Goal: Information Seeking & Learning: Find specific fact

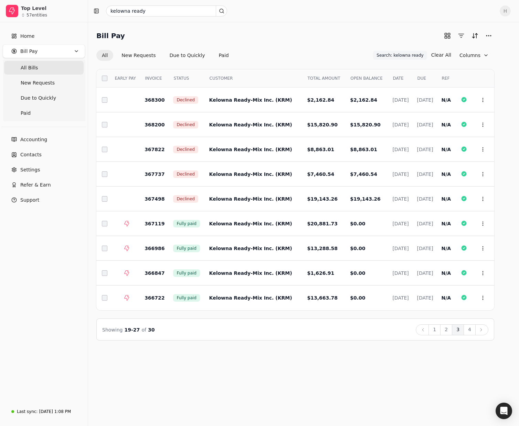
click at [196, 339] on div "Showing 19 - 27 of 30 Back 1 2 3 4 Next" at bounding box center [295, 330] width 398 height 22
click at [342, 37] on button "More" at bounding box center [488, 35] width 11 height 11
click at [342, 59] on div "Export CSV" at bounding box center [455, 60] width 74 height 11
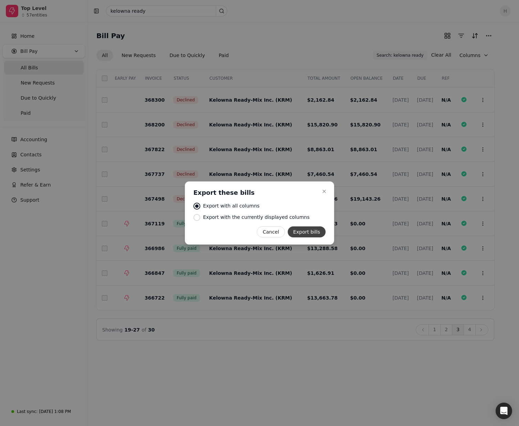
click at [301, 232] on button "Export bills" at bounding box center [307, 232] width 38 height 11
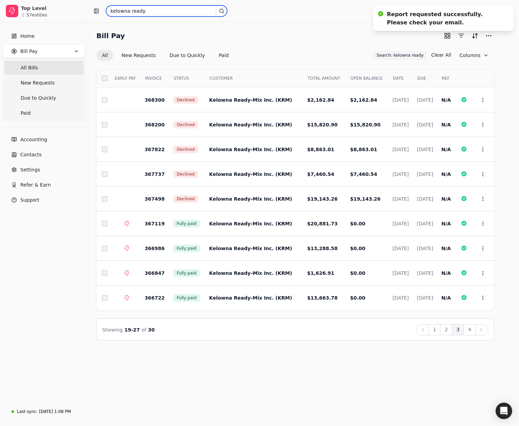
click at [148, 13] on input "kelowna ready" at bounding box center [166, 11] width 121 height 11
type input "kelowna damp"
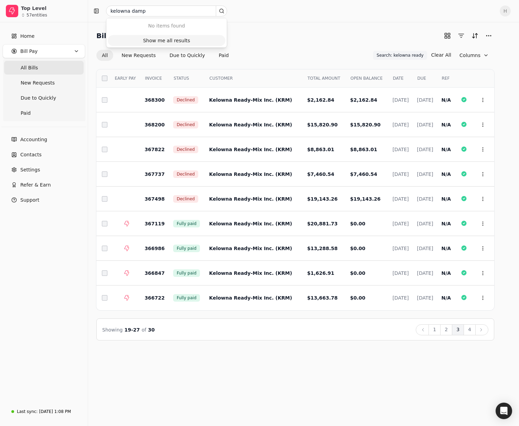
click at [156, 37] on div "Show me all results" at bounding box center [166, 40] width 47 height 7
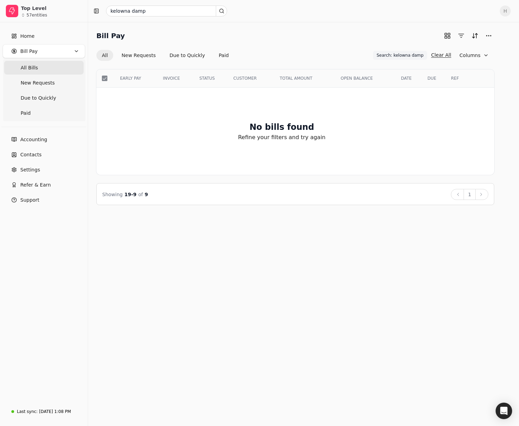
click at [342, 55] on button "Clear All" at bounding box center [441, 55] width 20 height 11
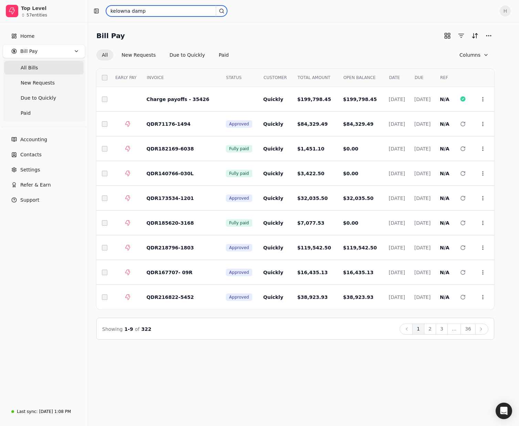
click at [151, 11] on input "kelowna damp" at bounding box center [166, 11] width 121 height 11
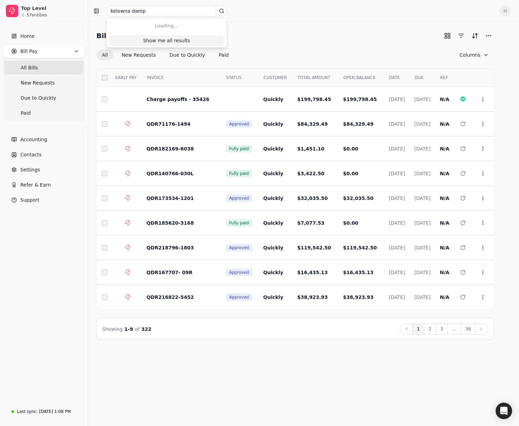
click at [159, 42] on div "Show me all results" at bounding box center [166, 40] width 47 height 7
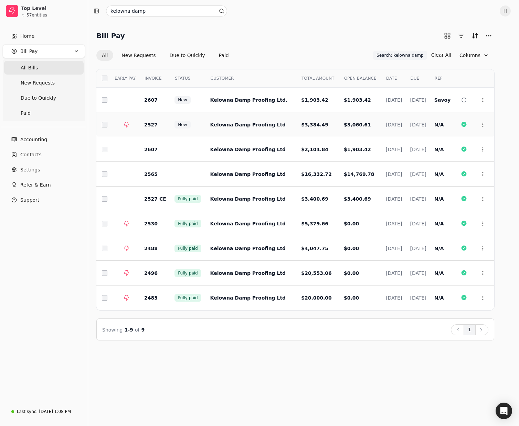
click at [159, 126] on td "2527" at bounding box center [154, 124] width 30 height 25
click at [342, 128] on button "Context Menu Button" at bounding box center [483, 125] width 12 height 12
click at [342, 144] on li "Open" at bounding box center [449, 142] width 85 height 13
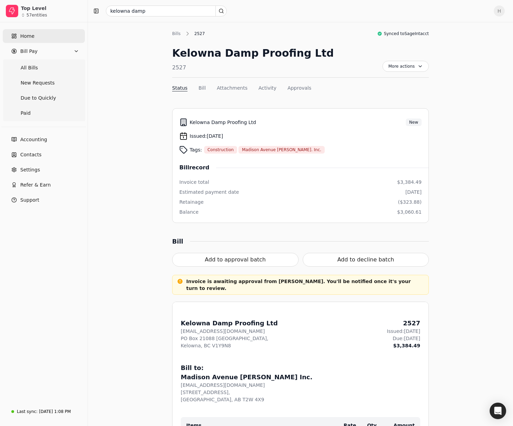
click at [41, 38] on link "Home" at bounding box center [44, 36] width 82 height 14
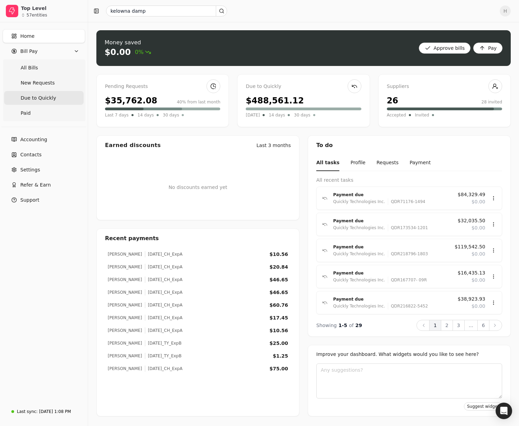
click at [48, 103] on Quickly "Due to Quickly" at bounding box center [43, 98] width 79 height 14
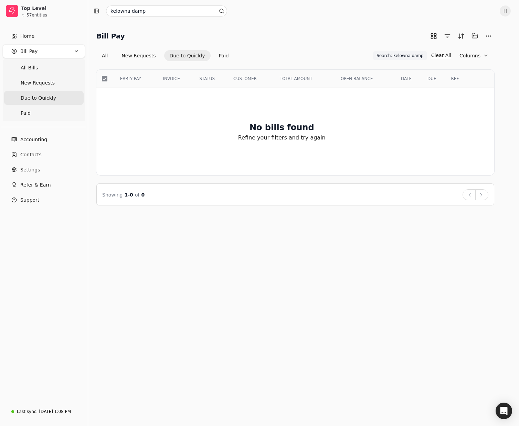
click at [342, 56] on button "Clear All" at bounding box center [441, 55] width 20 height 11
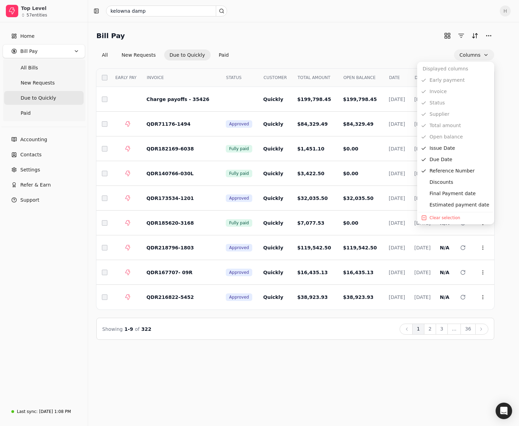
click at [342, 57] on button "Columns" at bounding box center [474, 55] width 40 height 11
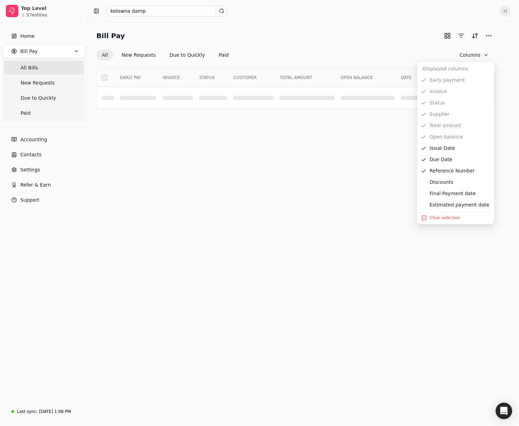
drag, startPoint x: 431, startPoint y: 49, endPoint x: 482, endPoint y: 43, distance: 51.3
click at [342, 49] on div "Bill Pay All New Requests Due to Quickly Paid Columns" at bounding box center [295, 45] width 398 height 30
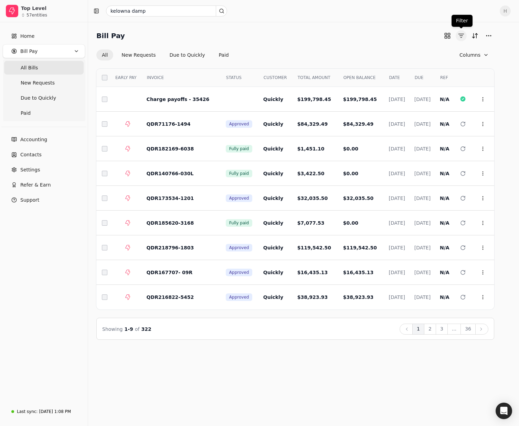
click at [342, 36] on button "button" at bounding box center [460, 35] width 11 height 11
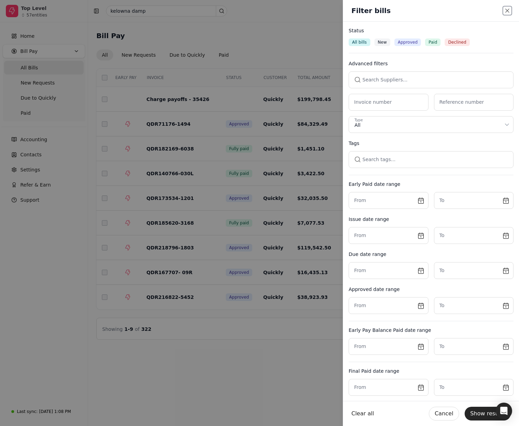
click at [342, 129] on button "Type All" at bounding box center [430, 124] width 165 height 17
click at [342, 39] on div "Declined" at bounding box center [456, 43] width 25 height 8
click at [342, 412] on button "Show results" at bounding box center [487, 414] width 46 height 14
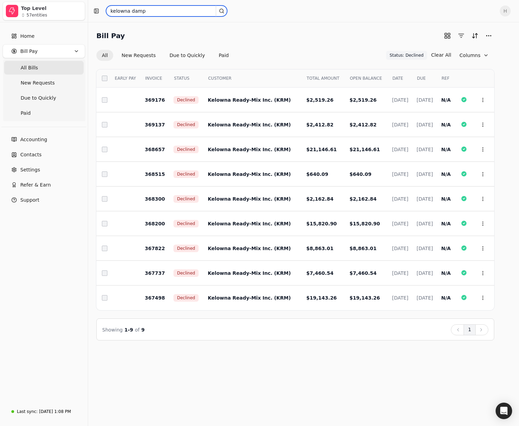
drag, startPoint x: 165, startPoint y: 13, endPoint x: 34, endPoint y: 12, distance: 131.0
click at [34, 12] on div "Top Level 57 entities Home Bill Pay All Bills New Requests Due to Quickly Paid …" at bounding box center [259, 213] width 519 height 426
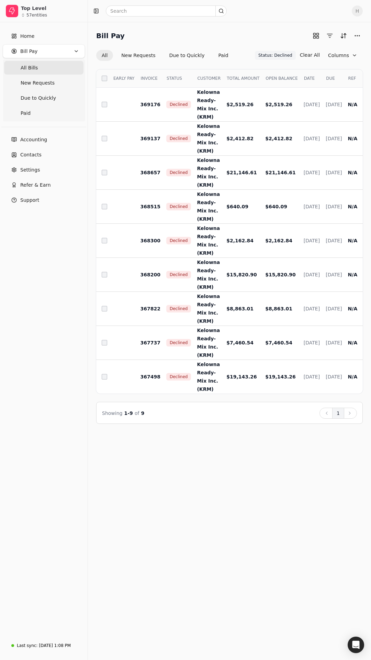
click at [308, 11] on div at bounding box center [219, 11] width 256 height 11
drag, startPoint x: 305, startPoint y: 1, endPoint x: 314, endPoint y: 111, distance: 110.5
click at [321, 158] on main "H Bill Pay All New Requests Due to Quickly Paid Status: Declined Status: Declin…" at bounding box center [229, 330] width 283 height 660
click at [197, 175] on span "Kelowna Ready-Mix Inc. (KRM)" at bounding box center [208, 173] width 23 height 30
click at [247, 426] on div "Bill Pay All New Requests Due to Quickly Paid Status: Declined Status: Declined…" at bounding box center [229, 341] width 283 height 638
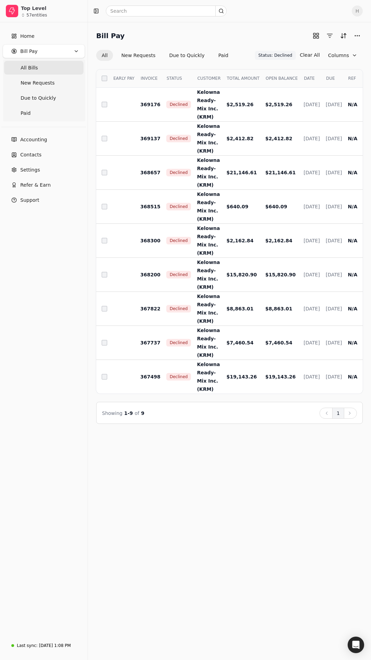
click at [247, 426] on div "Bill Pay All New Requests Due to Quickly Paid Status: Declined Status: Declined…" at bounding box center [229, 341] width 283 height 638
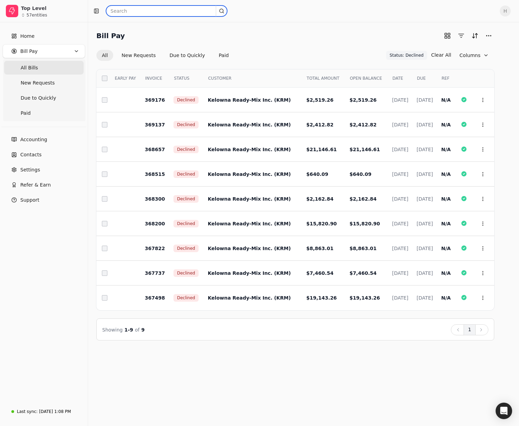
click at [174, 10] on input "text" at bounding box center [166, 11] width 121 height 11
click at [185, 381] on div "Bill Pay All New Requests Due to Quickly Paid Status: Declined Status: Declined…" at bounding box center [303, 224] width 431 height 404
click at [123, 11] on input "text" at bounding box center [166, 11] width 121 height 11
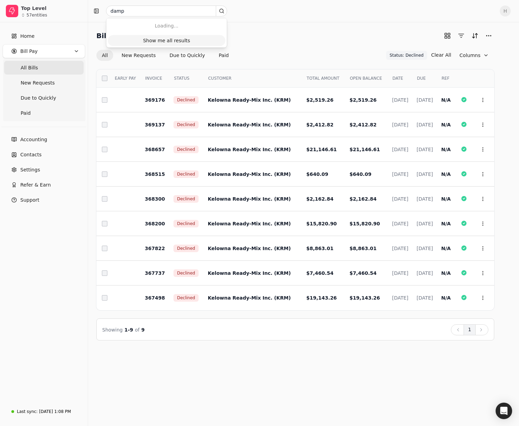
click at [150, 41] on div "Show me all results" at bounding box center [166, 40] width 47 height 7
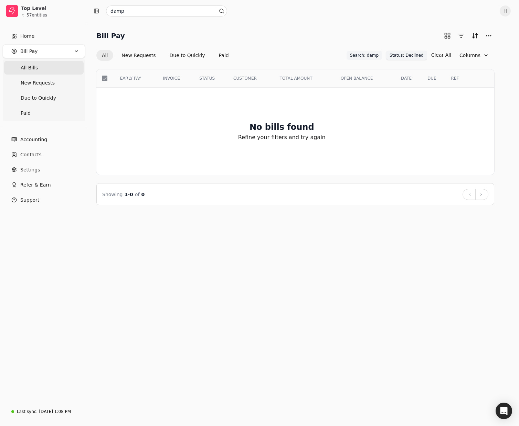
click at [342, 55] on span "Status: Declined" at bounding box center [406, 55] width 34 height 6
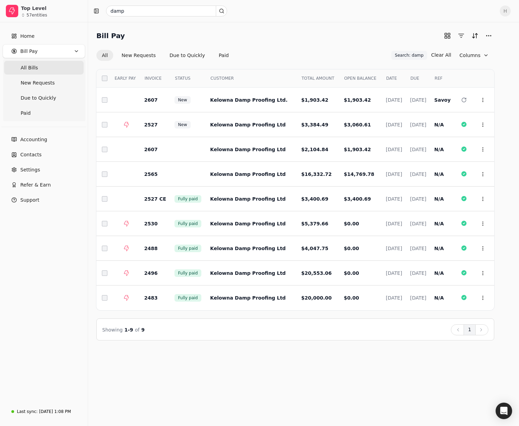
click at [250, 84] on div "CUSTOMER" at bounding box center [252, 79] width 88 height 12
click at [342, 98] on button "button" at bounding box center [463, 100] width 11 height 11
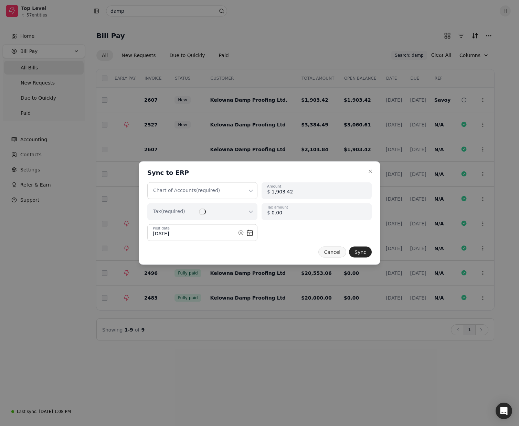
click at [325, 254] on button "Cancel" at bounding box center [332, 252] width 28 height 11
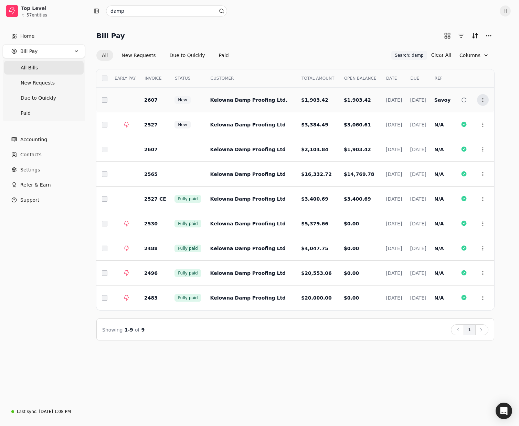
click at [342, 100] on icon at bounding box center [483, 100] width 6 height 6
click at [342, 154] on td "Context Menu Button" at bounding box center [482, 149] width 23 height 25
click at [342, 154] on button "Context Menu Button" at bounding box center [483, 150] width 12 height 12
click at [342, 170] on li "Open" at bounding box center [449, 166] width 85 height 13
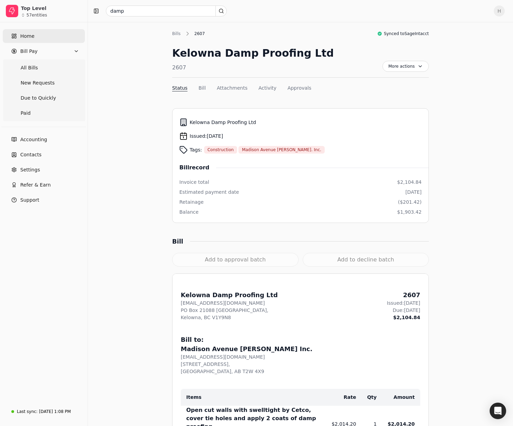
click at [21, 40] on link "Home" at bounding box center [44, 36] width 82 height 14
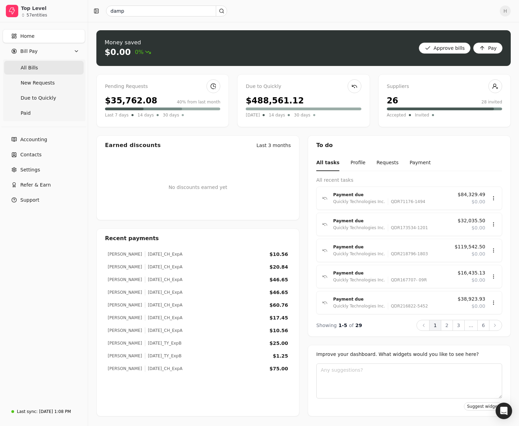
click at [41, 65] on Bills "All Bills" at bounding box center [43, 68] width 79 height 14
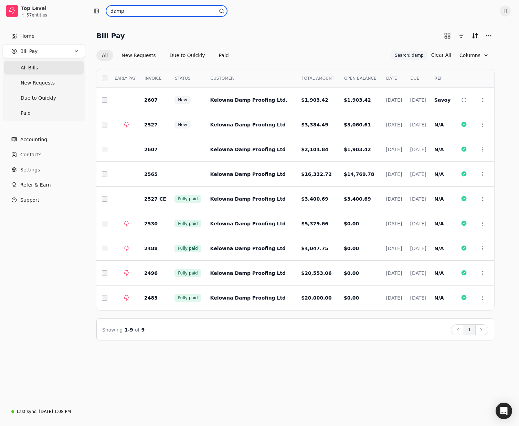
click at [141, 8] on input "damp" at bounding box center [166, 11] width 121 height 11
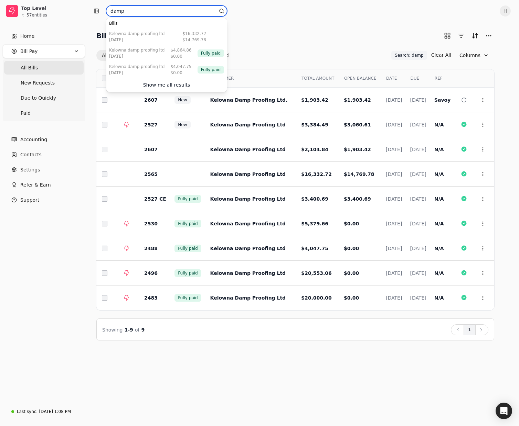
click at [141, 8] on input "damp" at bounding box center [166, 11] width 121 height 11
type input "ready"
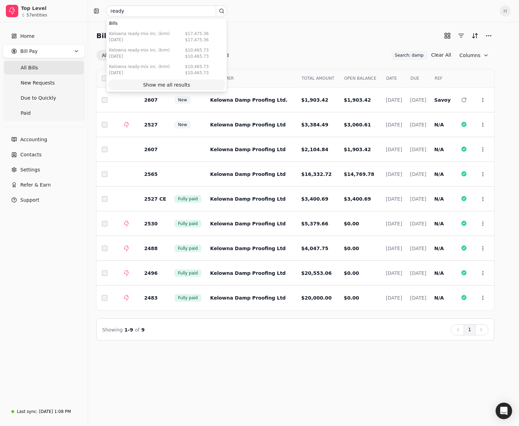
click at [185, 87] on div "Show me all results" at bounding box center [166, 85] width 47 height 7
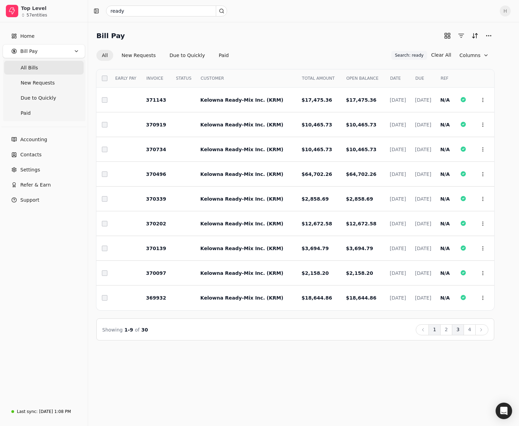
click at [342, 333] on button "3" at bounding box center [458, 330] width 12 height 11
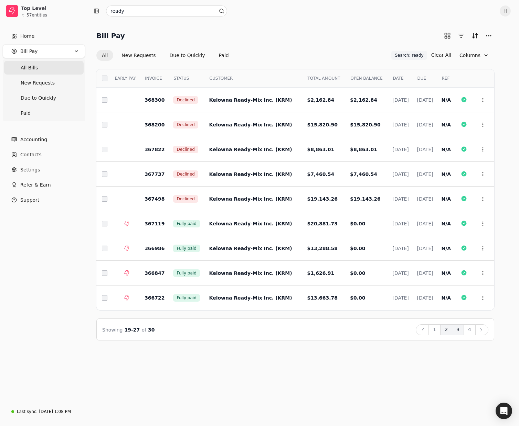
click at [342, 330] on button "2" at bounding box center [446, 330] width 12 height 11
